Goal: Find specific page/section: Find specific page/section

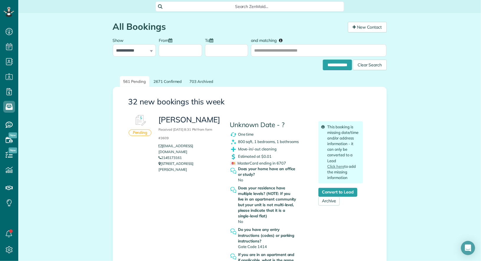
scroll to position [2, 2]
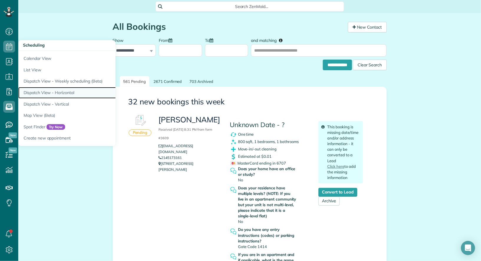
click at [55, 87] on link "Dispatch View - Horizontal" at bounding box center [91, 92] width 147 height 11
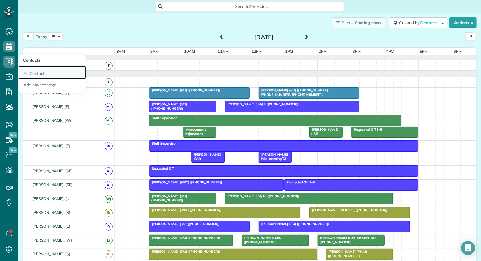
click at [29, 73] on link "All Contacts" at bounding box center [52, 73] width 68 height 14
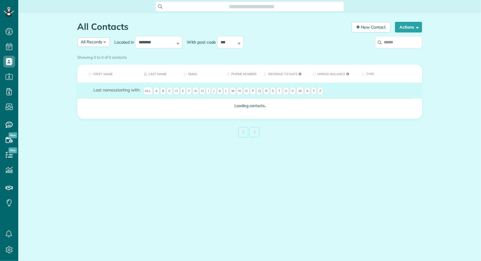
scroll to position [2, 2]
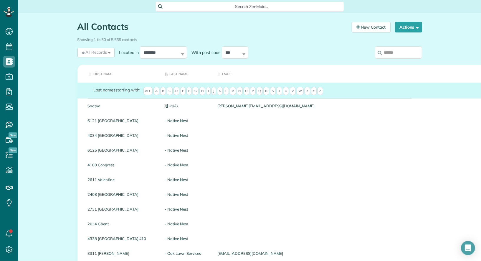
click at [400, 51] on input "search" at bounding box center [398, 52] width 47 height 12
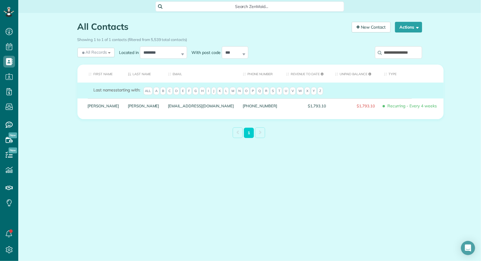
type input "**********"
